Goal: Transaction & Acquisition: Purchase product/service

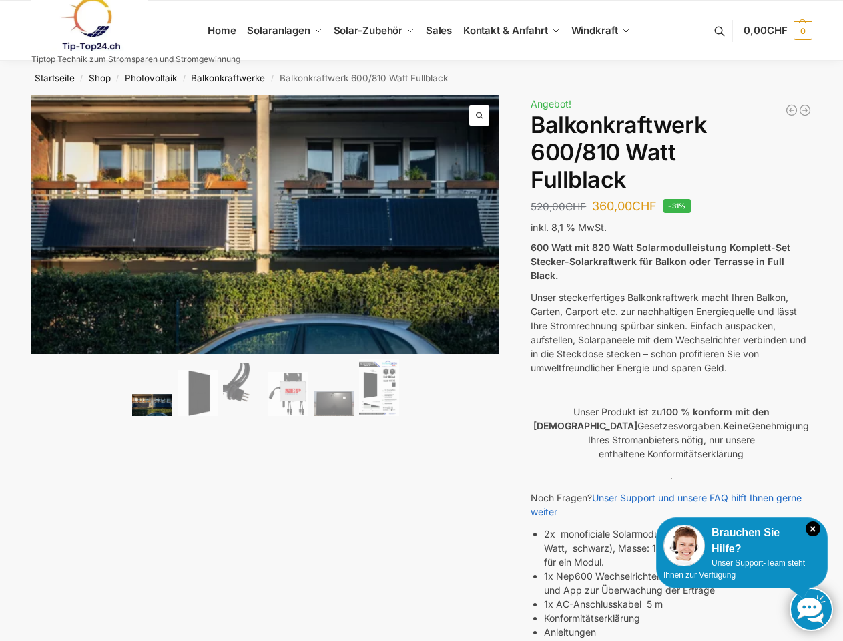
click at [421, 320] on img at bounding box center [545, 378] width 1028 height 567
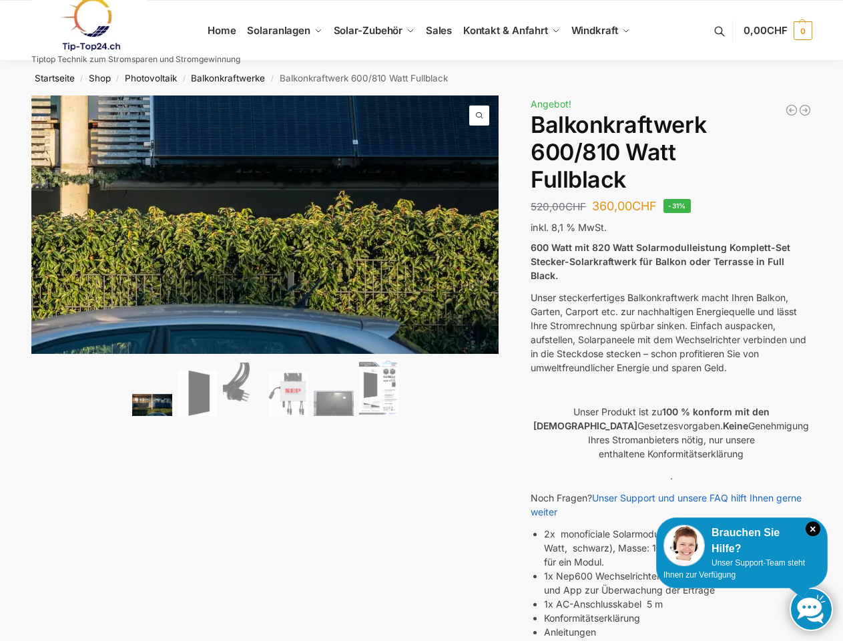
click at [813, 529] on icon "×" at bounding box center [813, 528] width 15 height 15
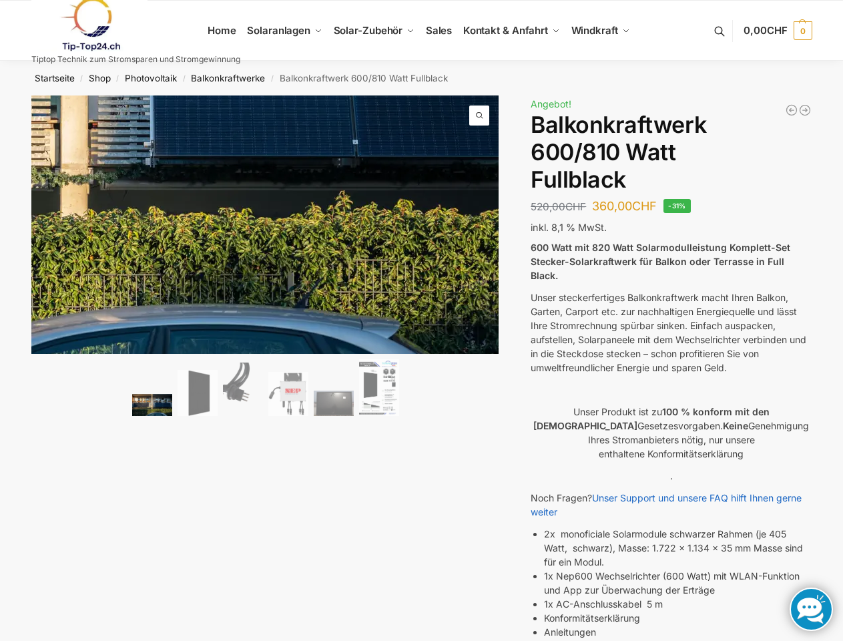
click at [687, 545] on li "2x monoficiale Solarmodule schwarzer Rahmen (je 405 Watt, schwarz), Masse: 1.72…" at bounding box center [678, 548] width 268 height 42
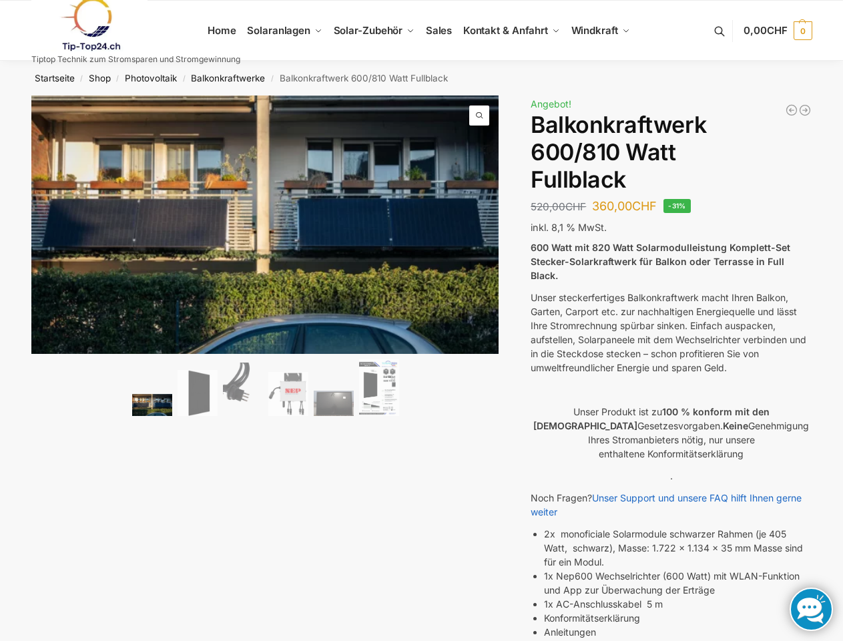
click at [742, 541] on li "2x monoficiale Solarmodule schwarzer Rahmen (je 405 Watt, schwarz), Masse: 1.72…" at bounding box center [678, 548] width 268 height 42
click at [734, 569] on li "1x Nep600 Wechselrichter (600 Watt) mit WLAN-Funktion und App zur Überwachung d…" at bounding box center [678, 583] width 268 height 28
click at [811, 609] on link at bounding box center [811, 608] width 43 height 43
click at [776, 31] on span "CHF" at bounding box center [777, 30] width 21 height 13
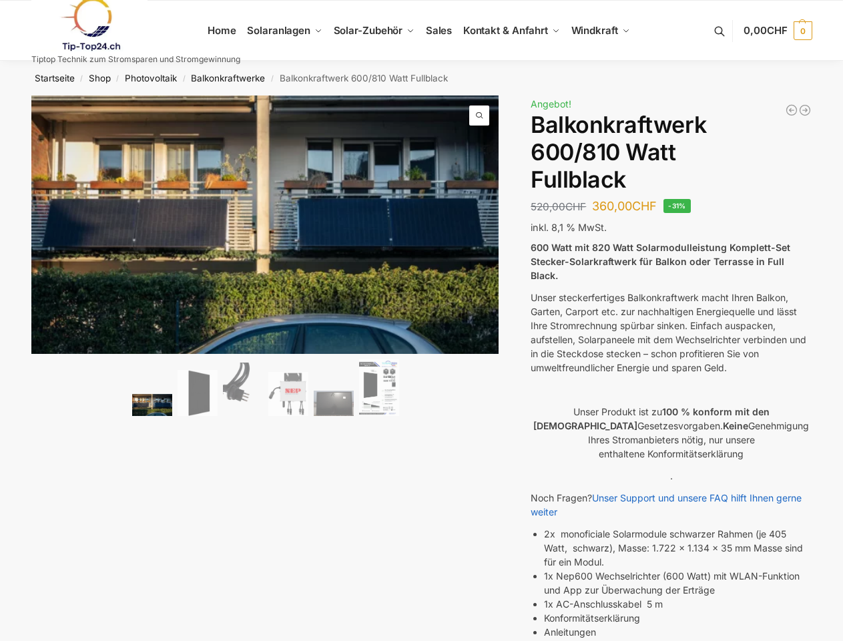
click at [479, 115] on span at bounding box center [479, 115] width 20 height 20
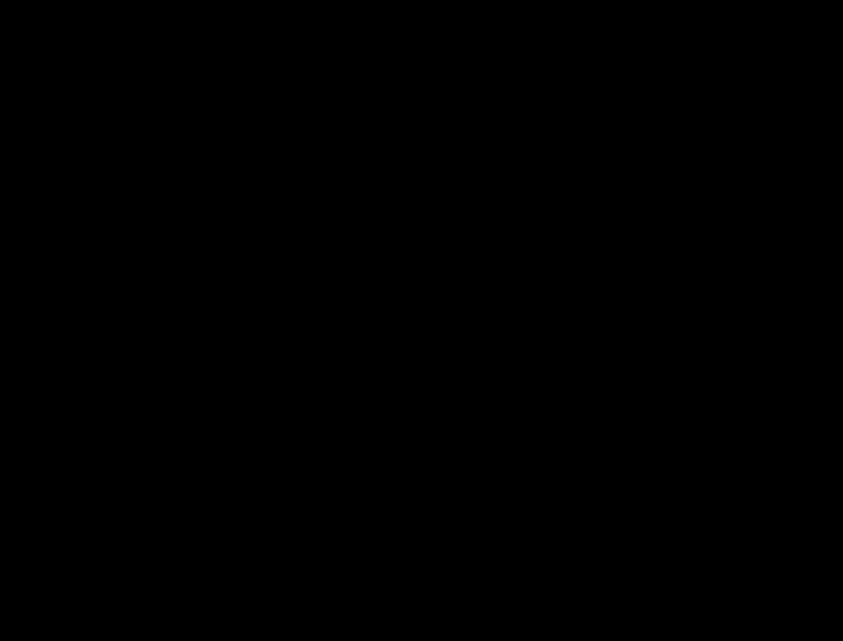
click at [266, 389] on img at bounding box center [421, 317] width 418 height 230
